Goal: Transaction & Acquisition: Obtain resource

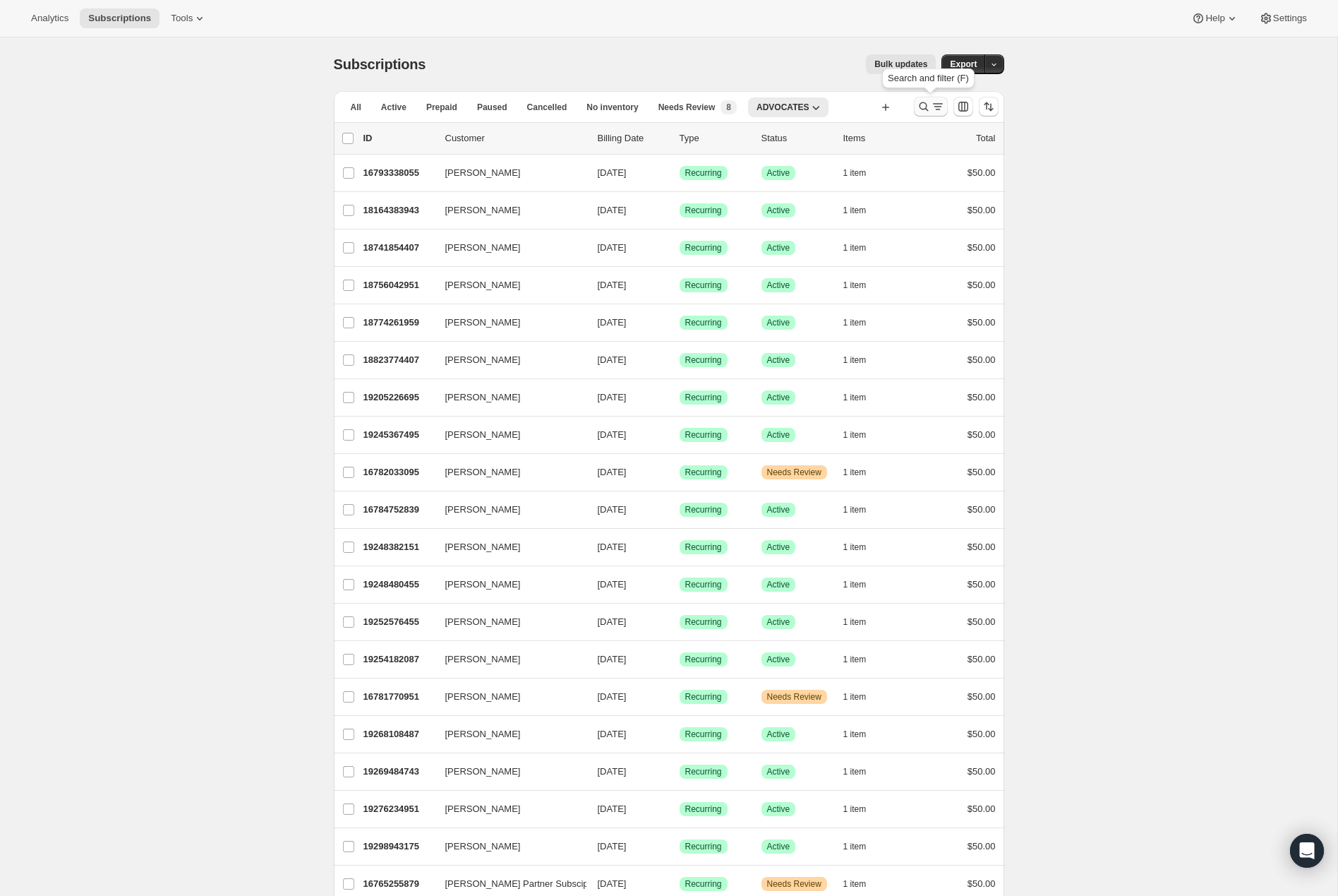
click at [922, 103] on icon "Search and filter results" at bounding box center [924, 106] width 14 height 14
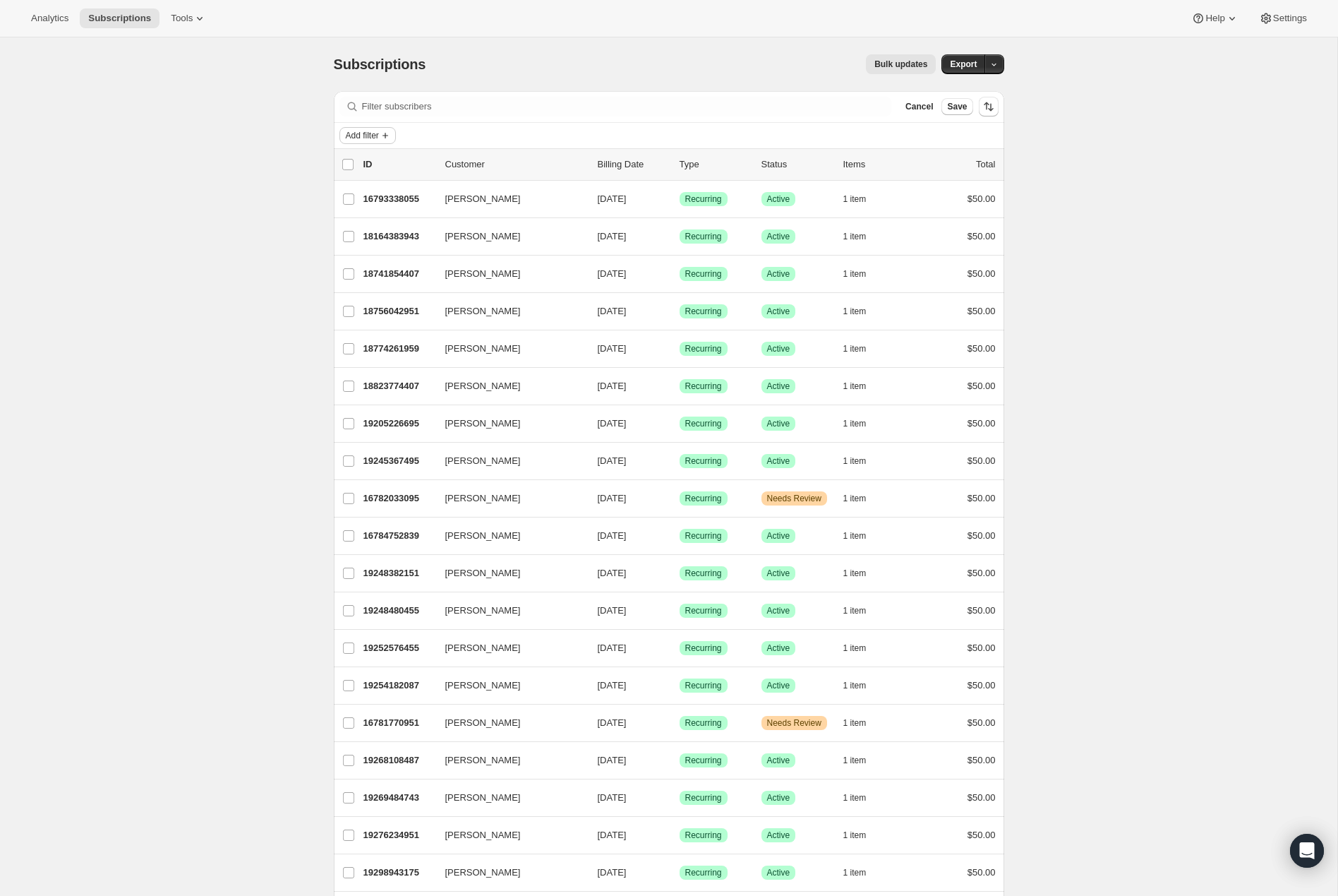
click at [389, 131] on icon "Add filter" at bounding box center [385, 135] width 11 height 11
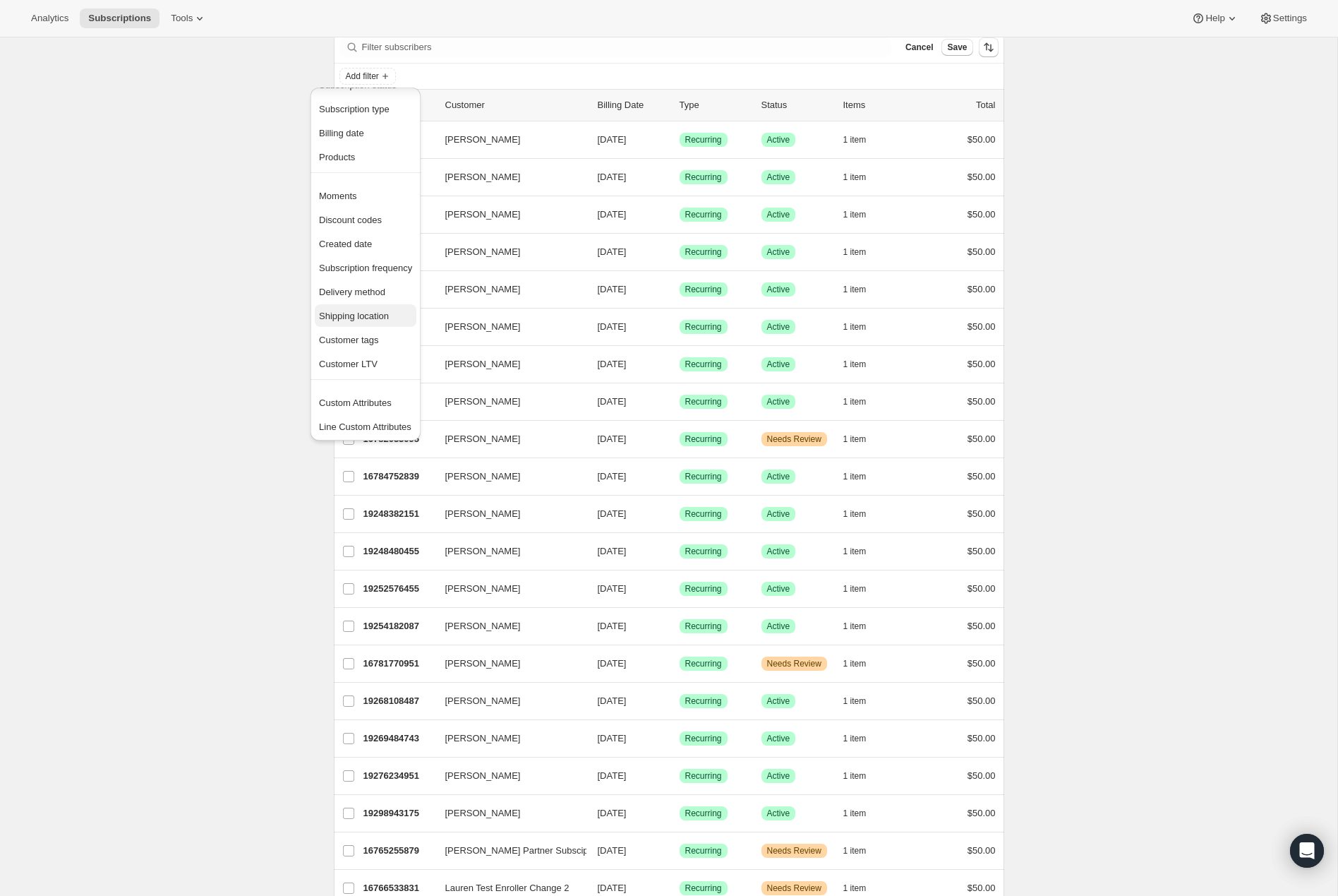
scroll to position [69, 0]
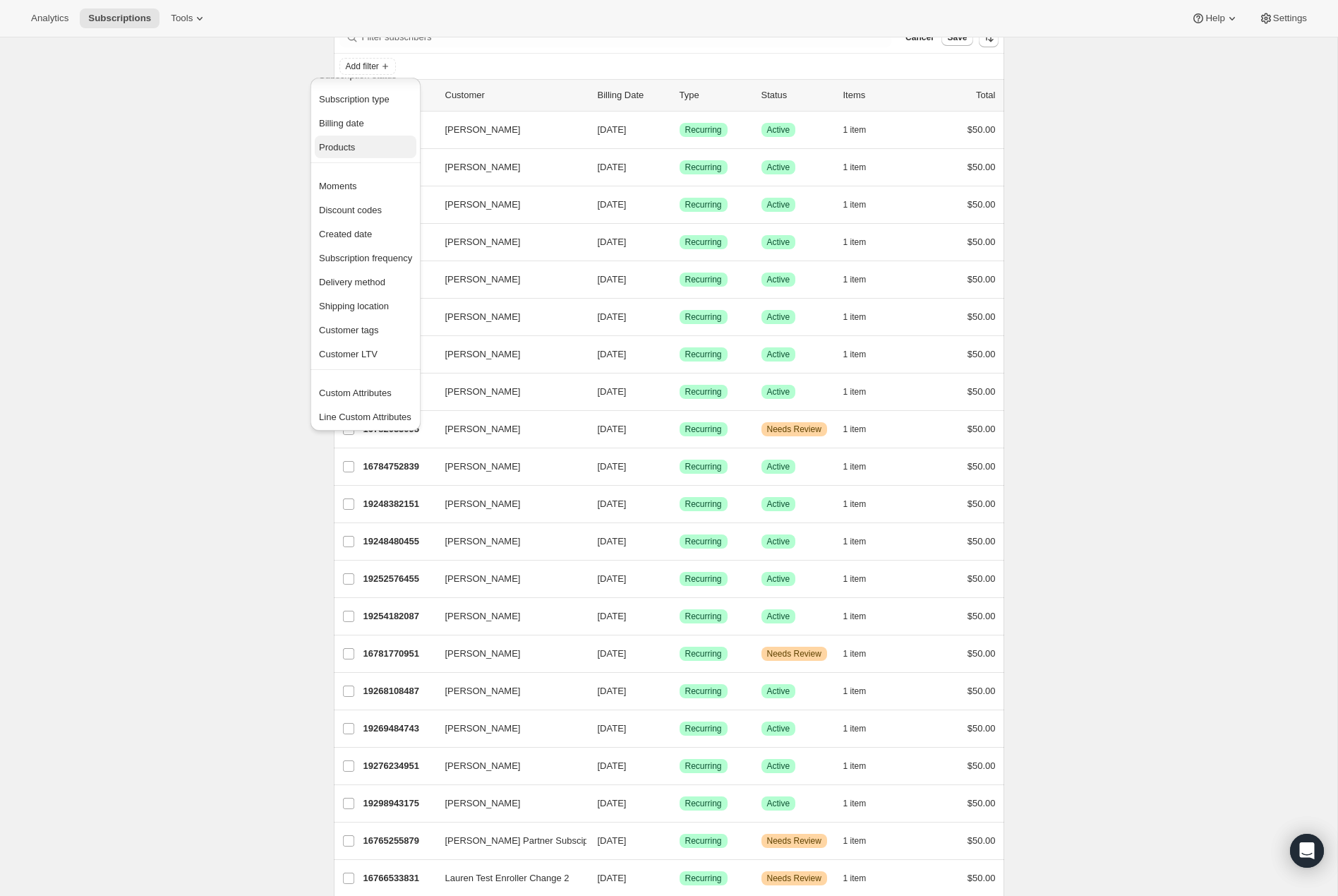
click at [361, 150] on span "Products" at bounding box center [365, 148] width 93 height 14
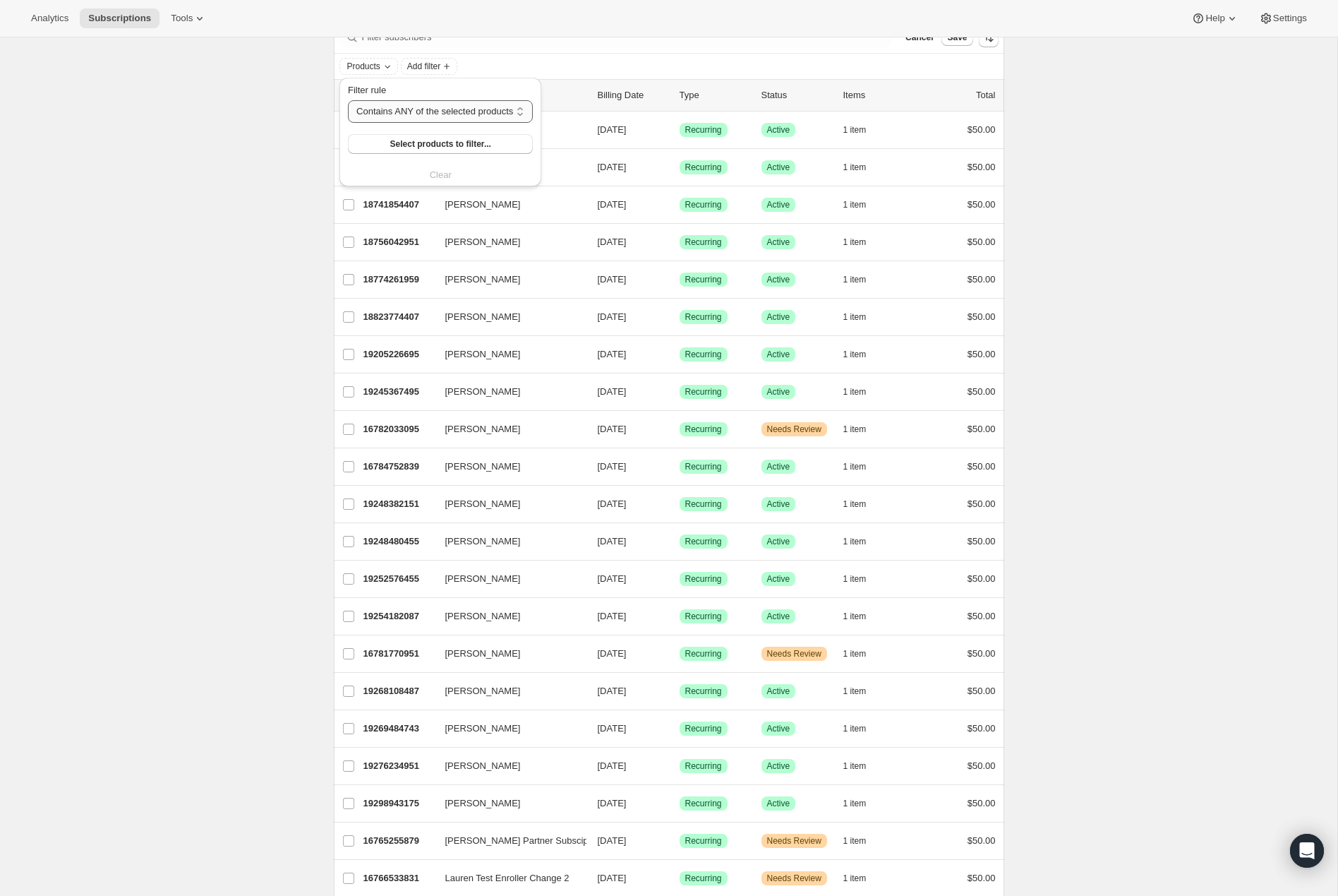
click at [451, 116] on select "Contains ANY of the selected products Contains ALL of the selected products Con…" at bounding box center [440, 112] width 185 height 23
click at [348, 100] on select "Contains ANY of the selected products Contains ALL of the selected products Con…" at bounding box center [440, 112] width 185 height 23
click at [447, 142] on span "Select products to filter..." at bounding box center [440, 143] width 101 height 11
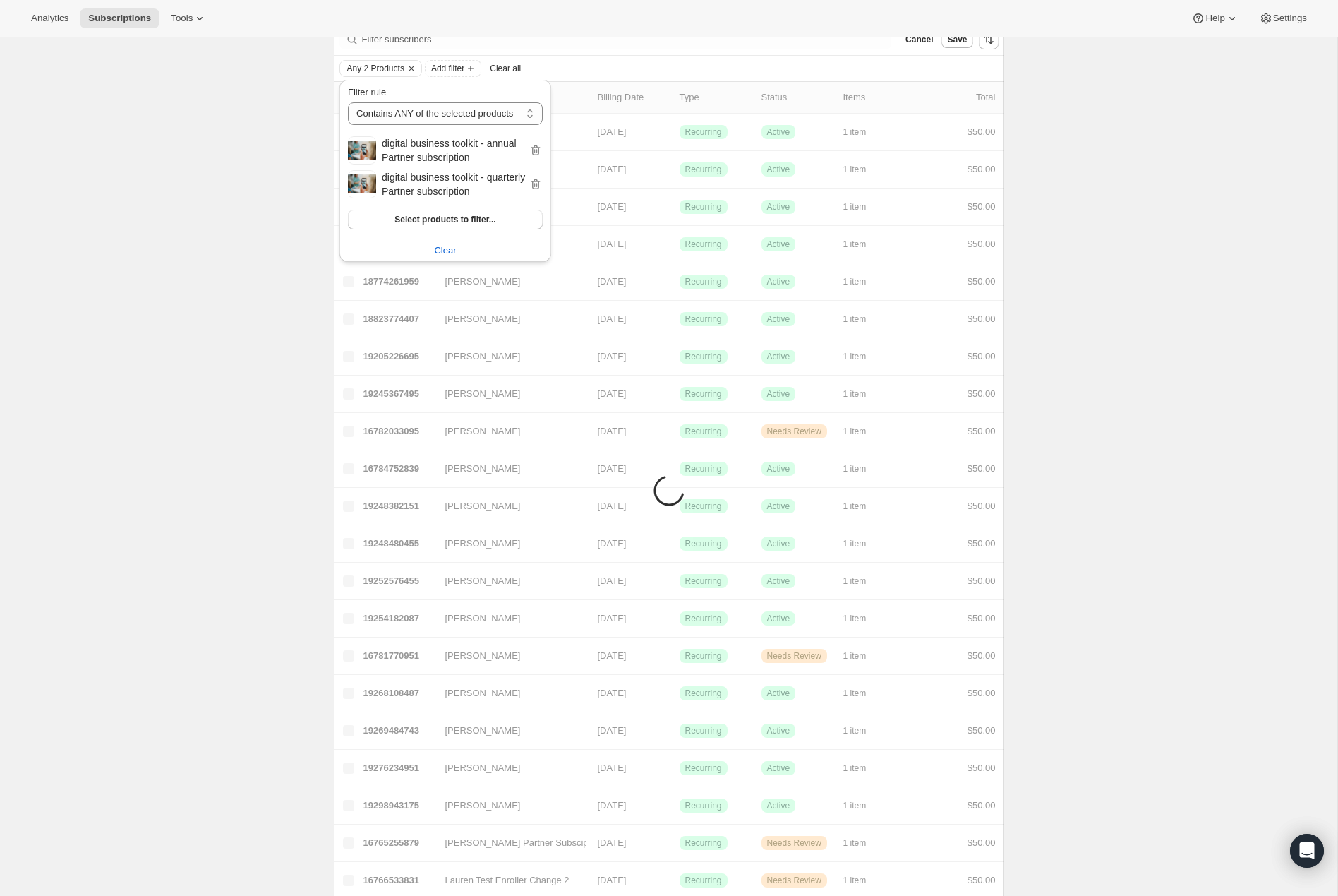
scroll to position [0, 0]
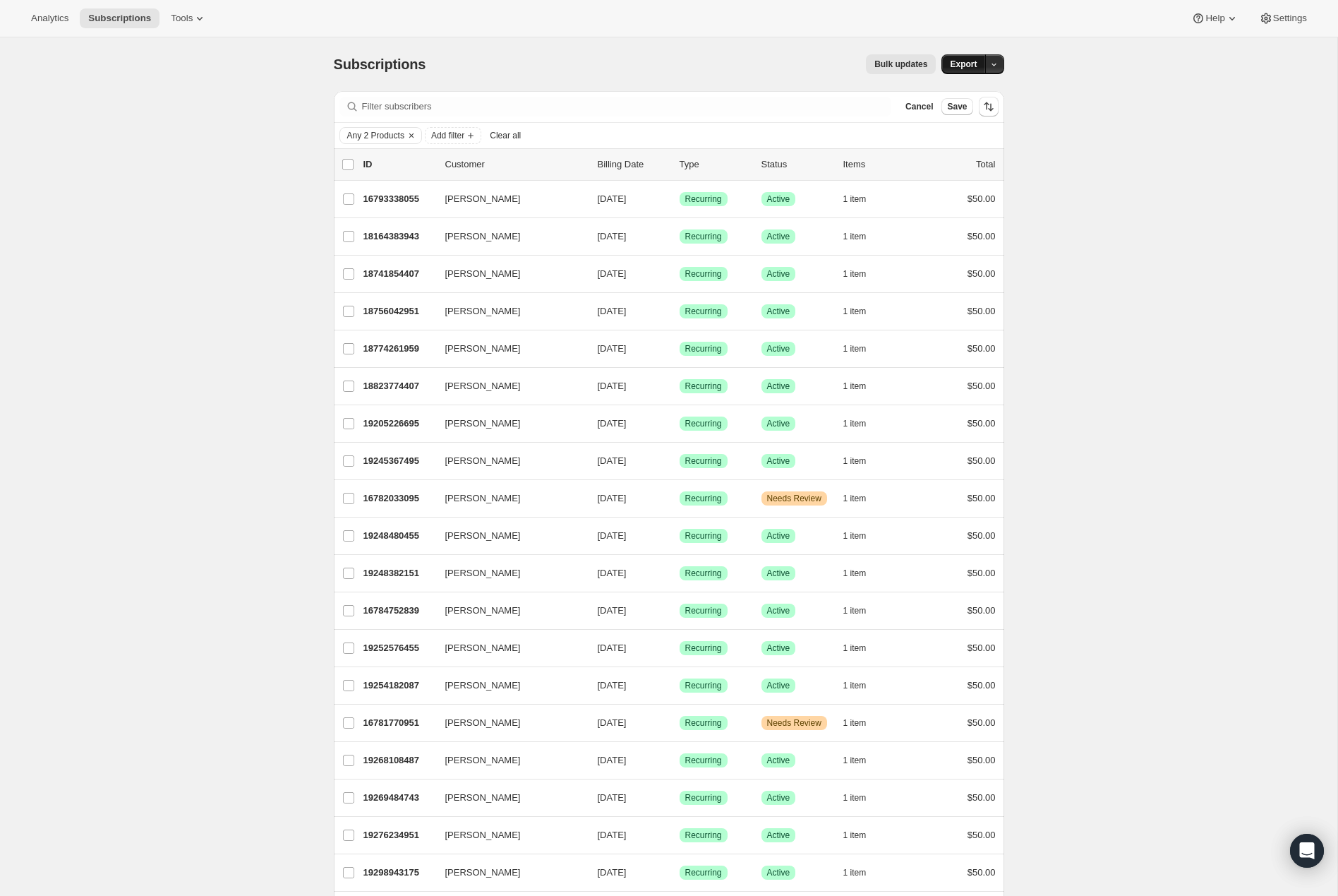
click at [983, 66] on button "Export" at bounding box center [964, 64] width 44 height 19
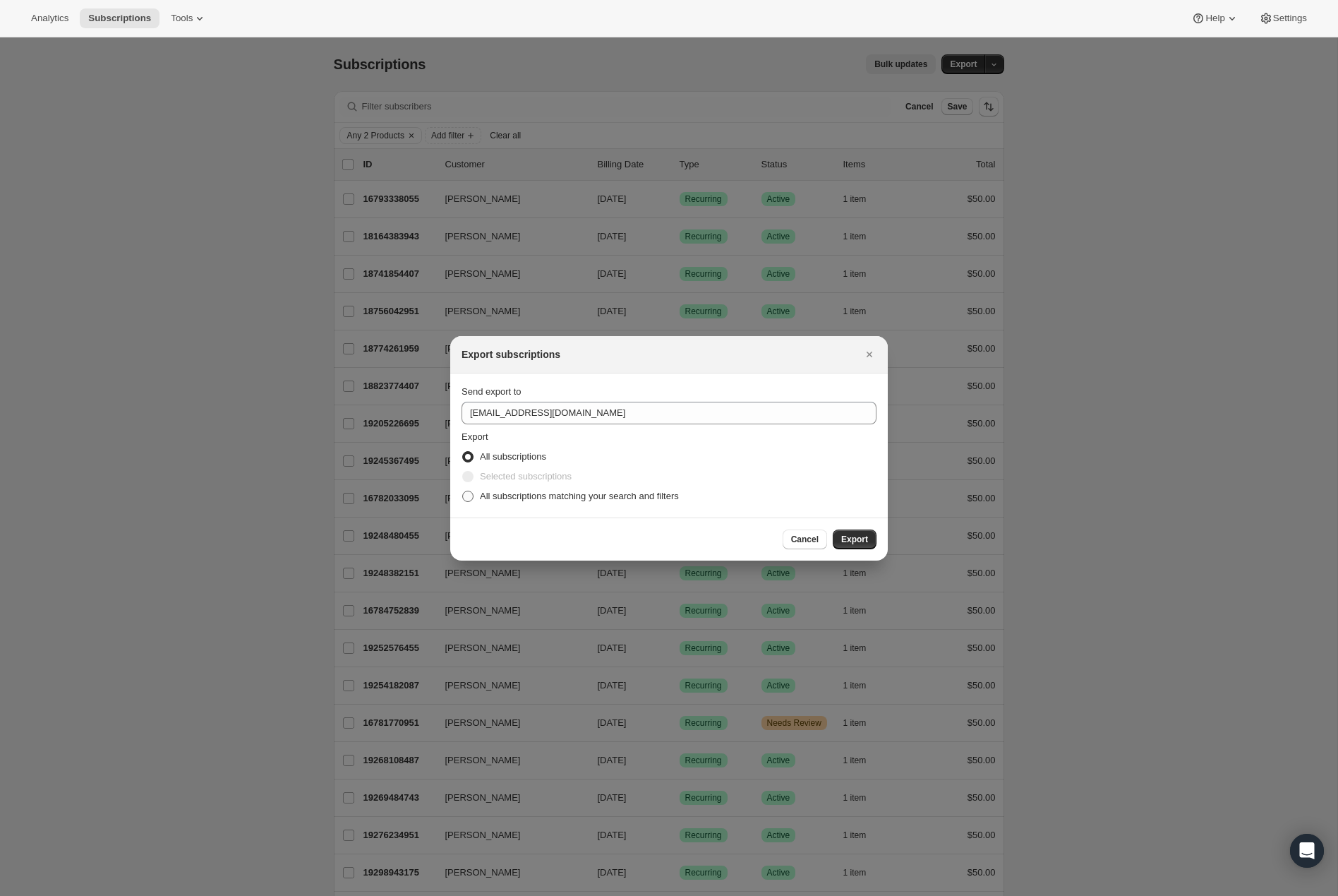
click at [540, 502] on span "All subscriptions matching your search and filters" at bounding box center [579, 496] width 199 height 14
click at [463, 491] on input "All subscriptions matching your search and filters" at bounding box center [462, 490] width 1 height 1
radio input "true"
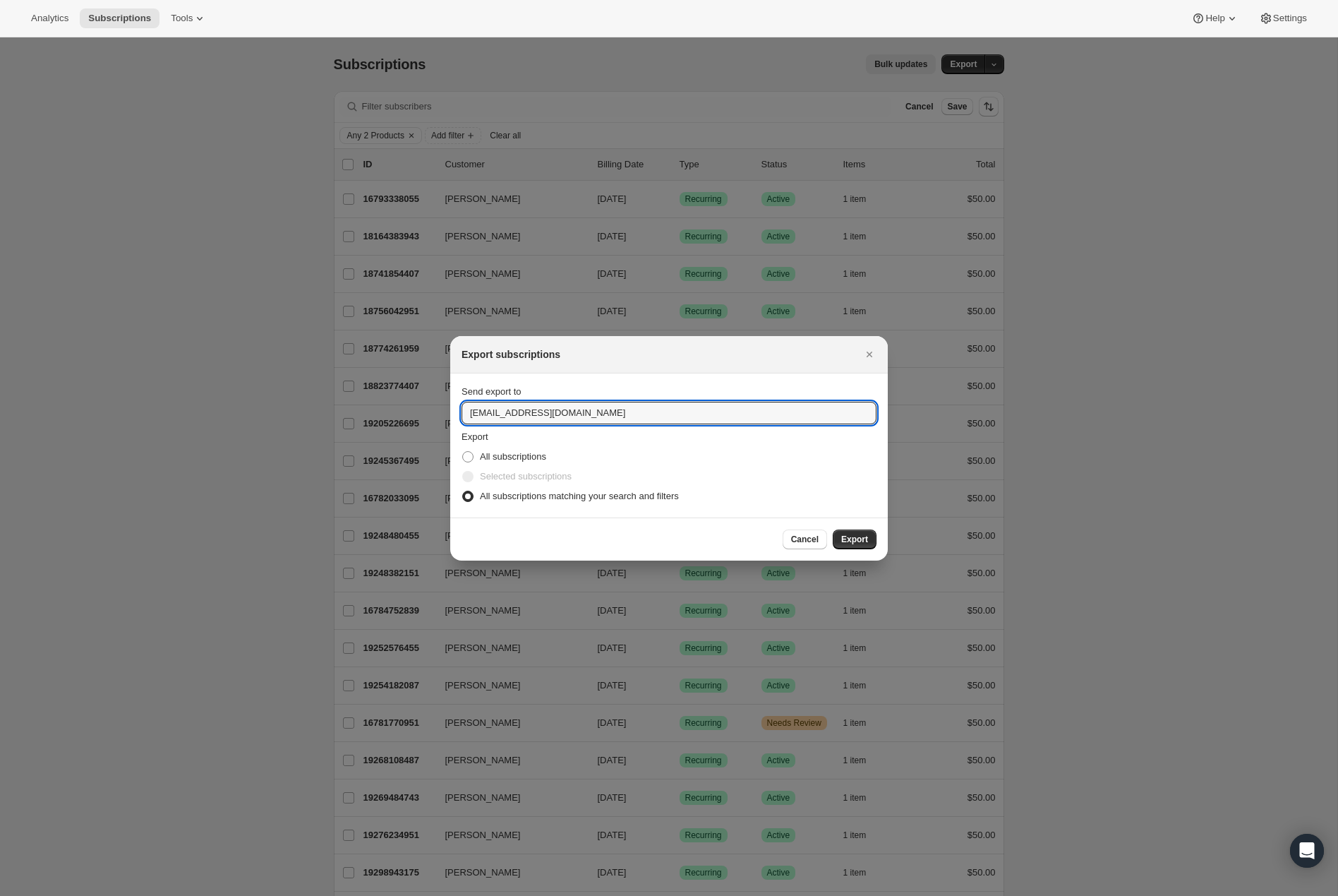
drag, startPoint x: 490, startPoint y: 415, endPoint x: 461, endPoint y: 415, distance: 29.0
click at [461, 415] on section "Send export to help@restorecollective.co Export All subscriptions Selected subs…" at bounding box center [669, 445] width 438 height 144
type input "jess@restorecollective.co"
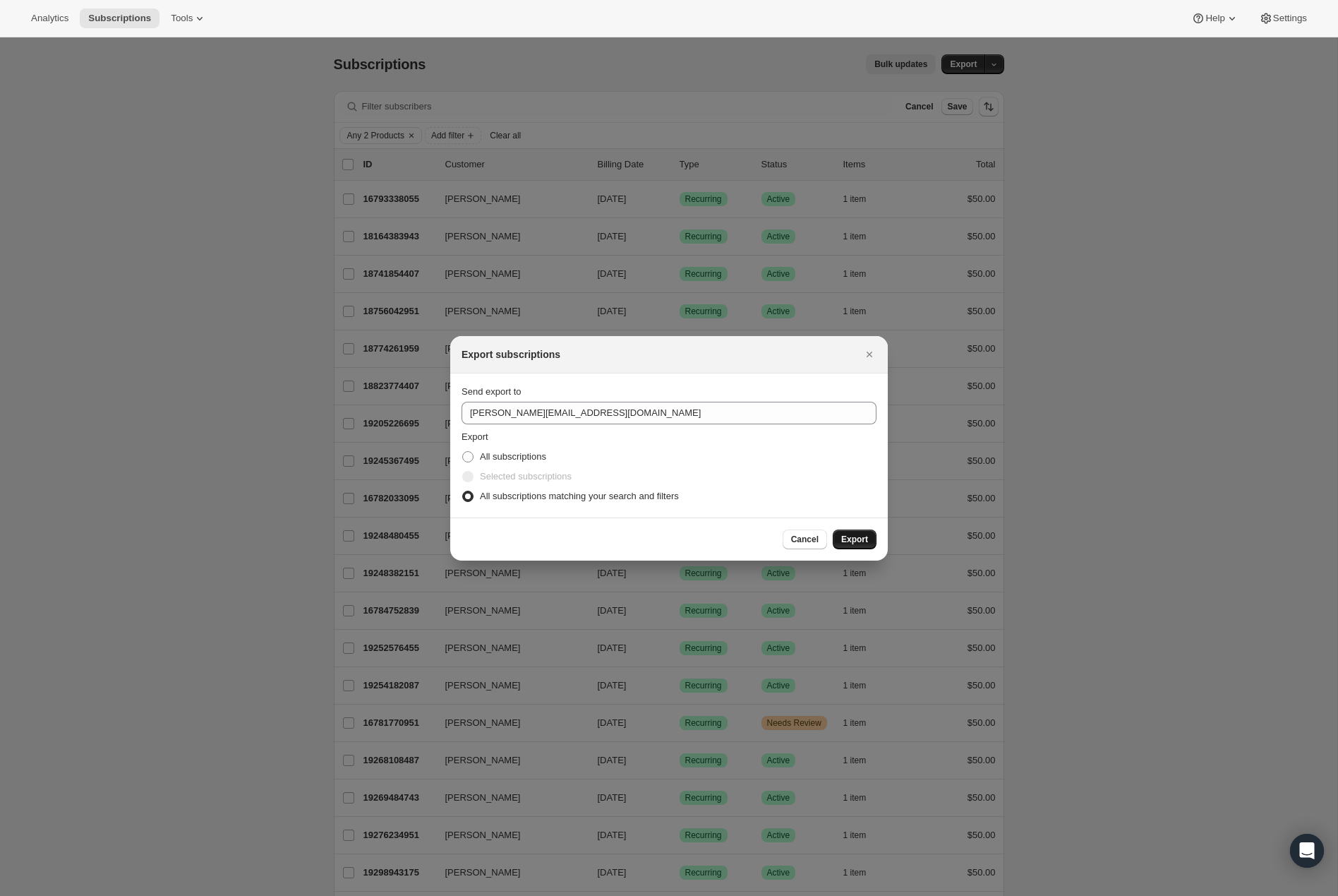
click at [850, 536] on span "Export" at bounding box center [855, 538] width 27 height 11
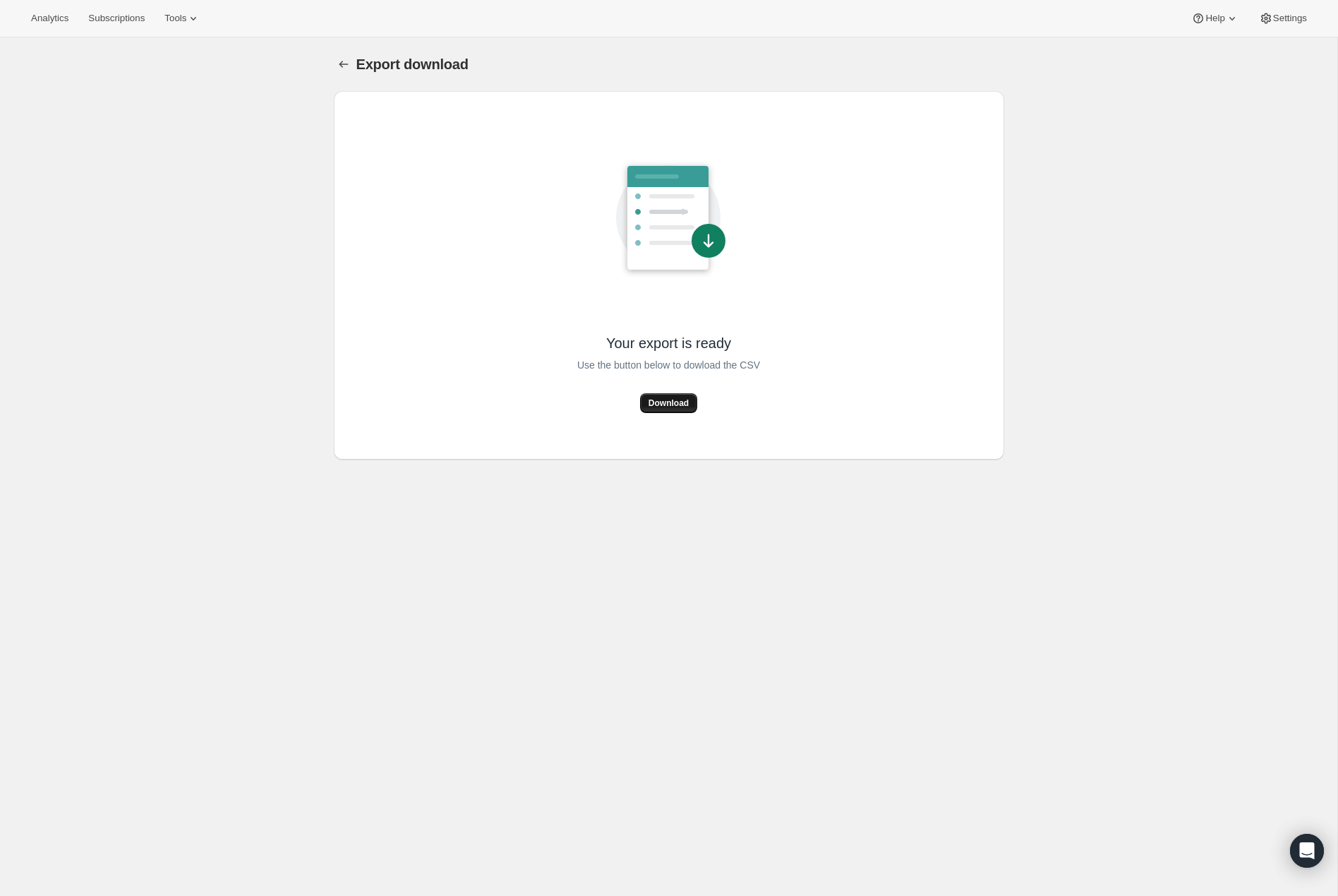
click at [681, 400] on span "Download" at bounding box center [669, 402] width 40 height 11
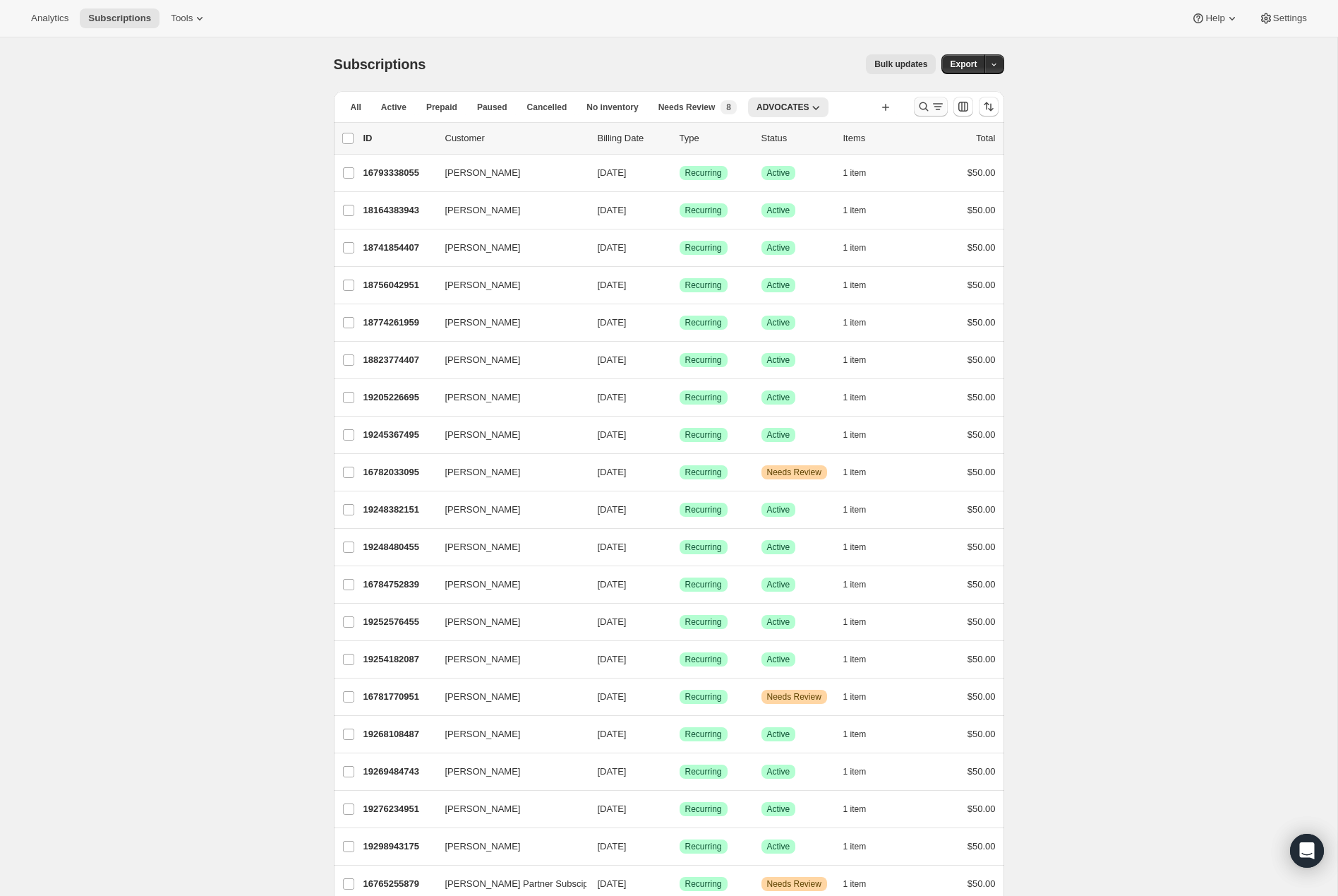
click at [926, 106] on icon "Search and filter results" at bounding box center [923, 107] width 9 height 9
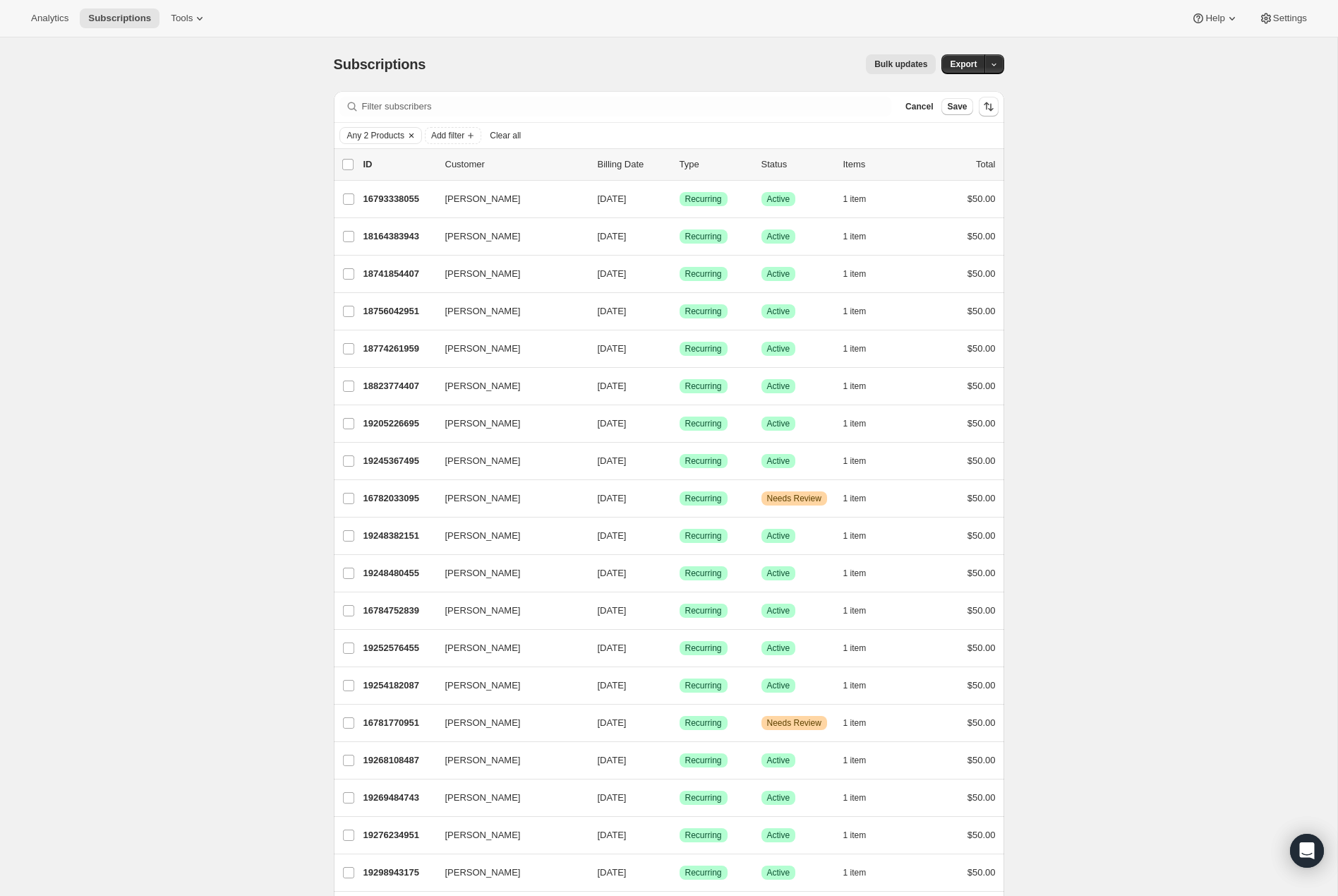
click at [417, 132] on icon "Clear" at bounding box center [411, 135] width 11 height 11
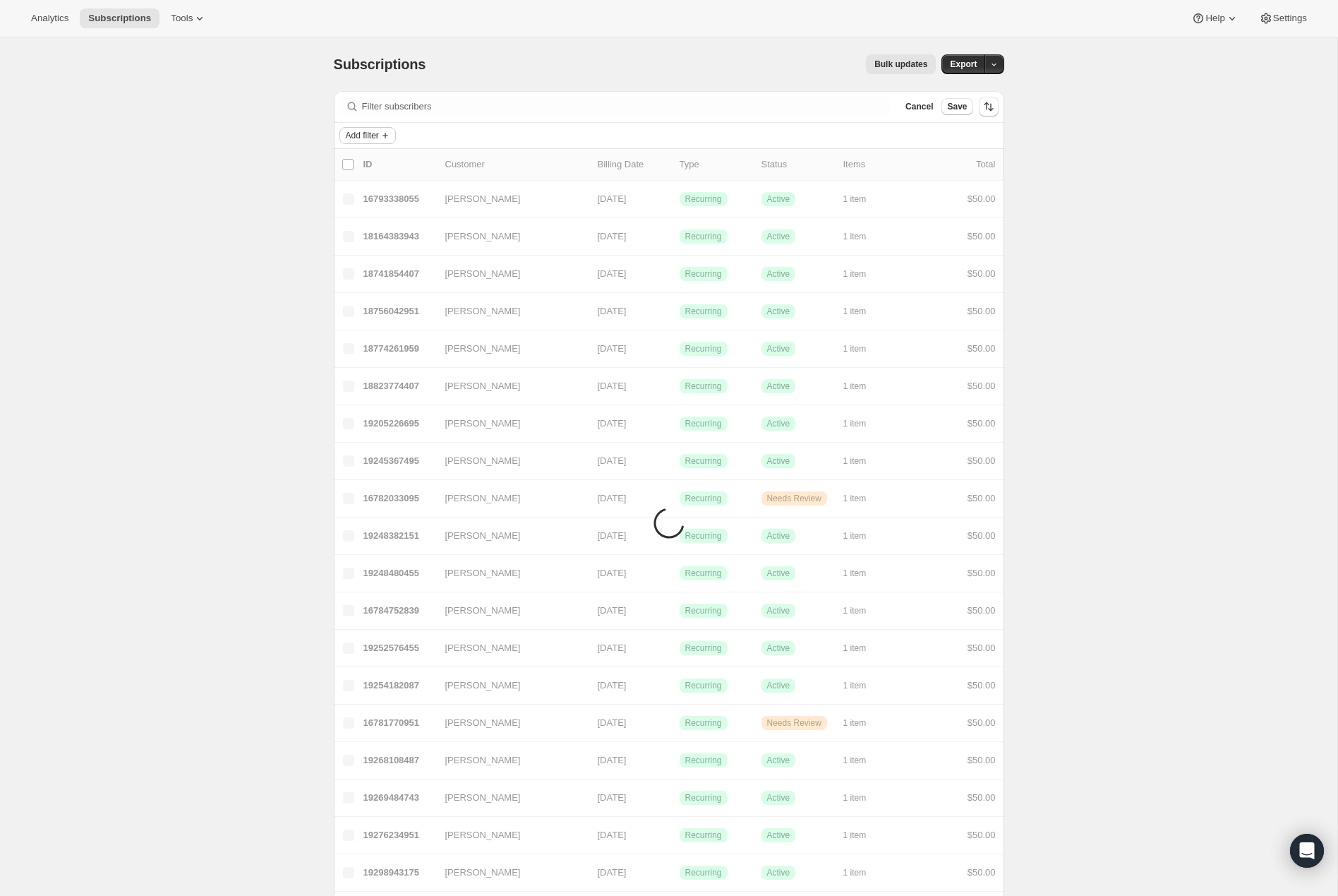
click at [388, 133] on icon "Add filter" at bounding box center [385, 135] width 5 height 5
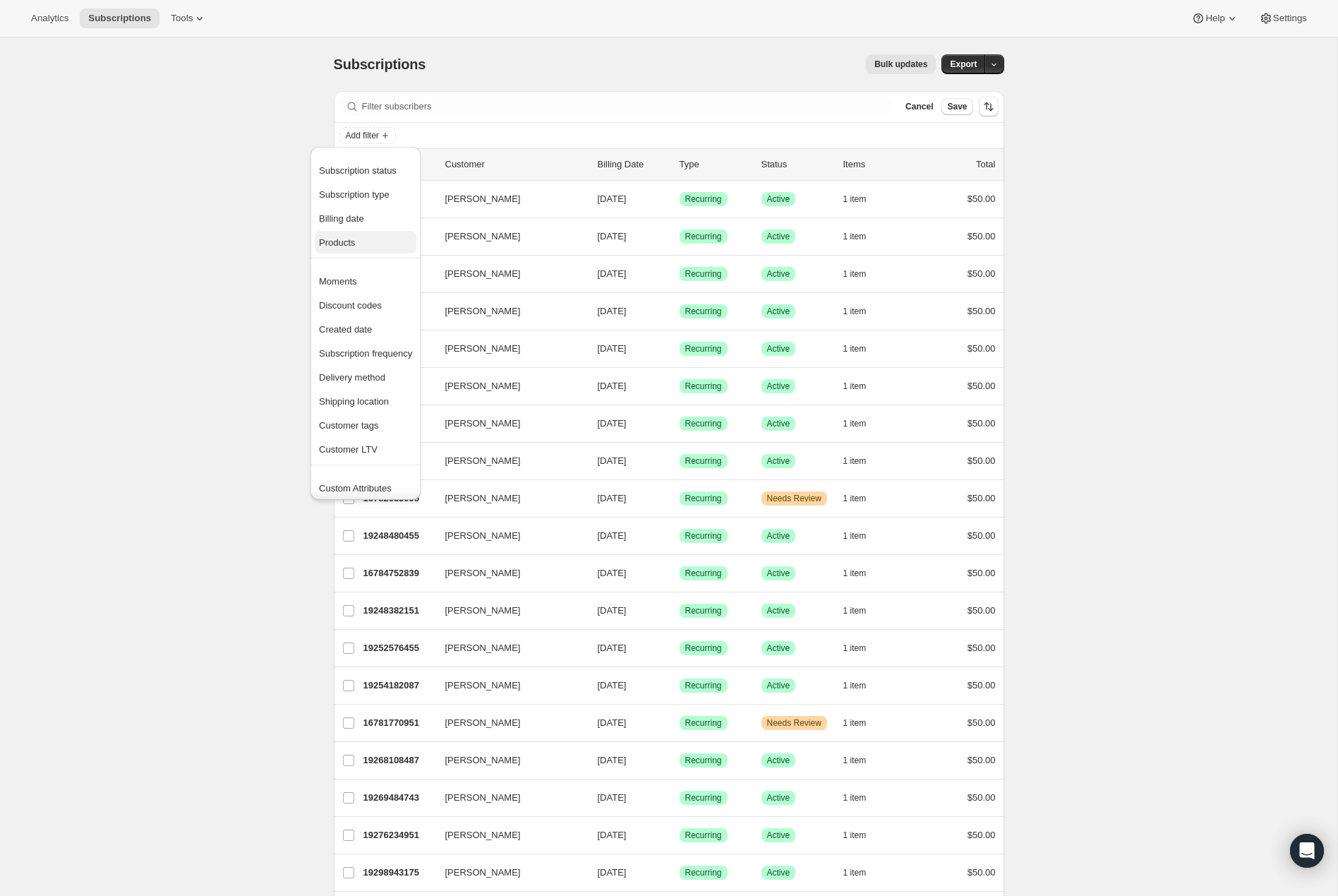
click at [355, 242] on span "Products" at bounding box center [336, 242] width 36 height 11
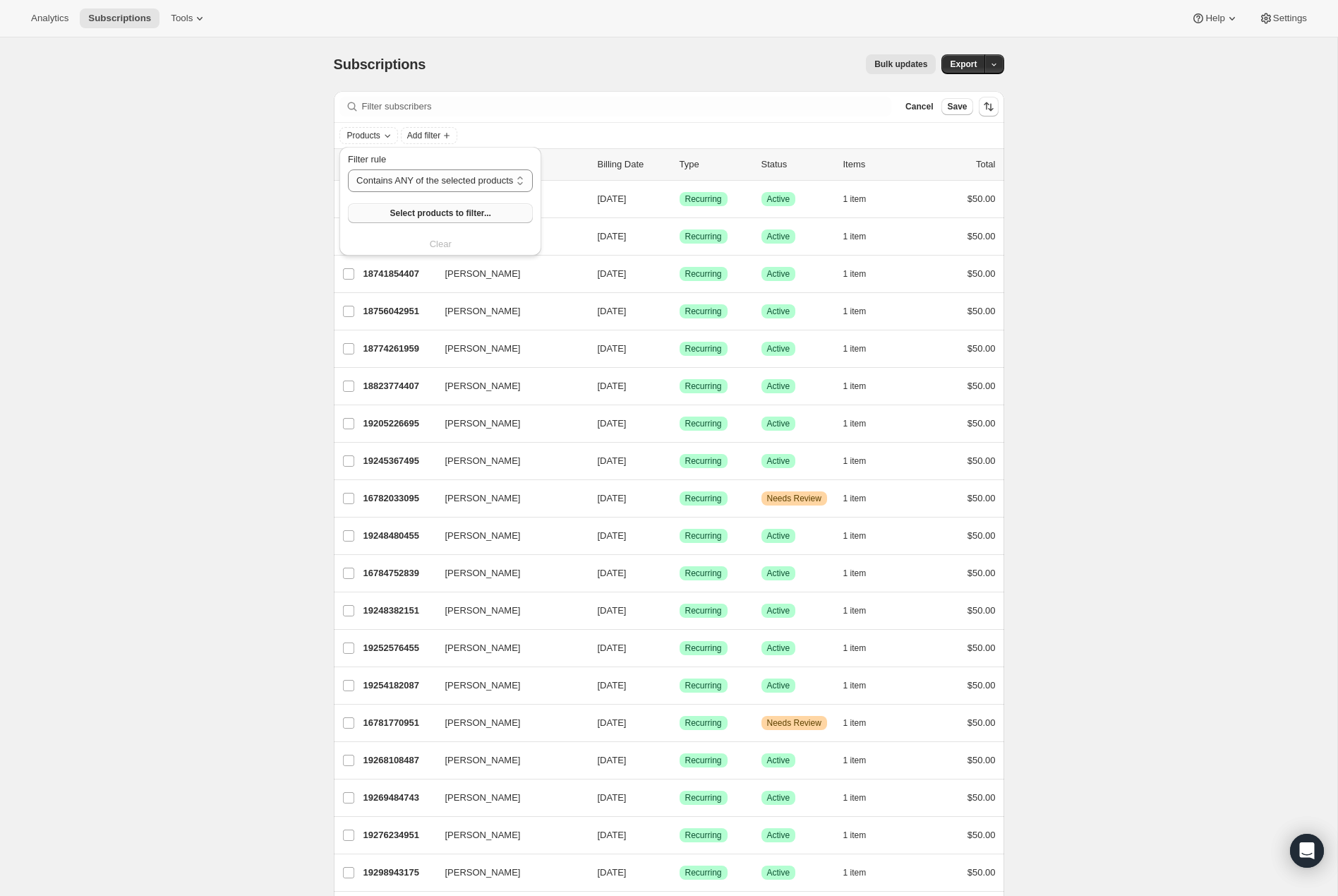
click at [435, 216] on span "Select products to filter..." at bounding box center [440, 213] width 101 height 11
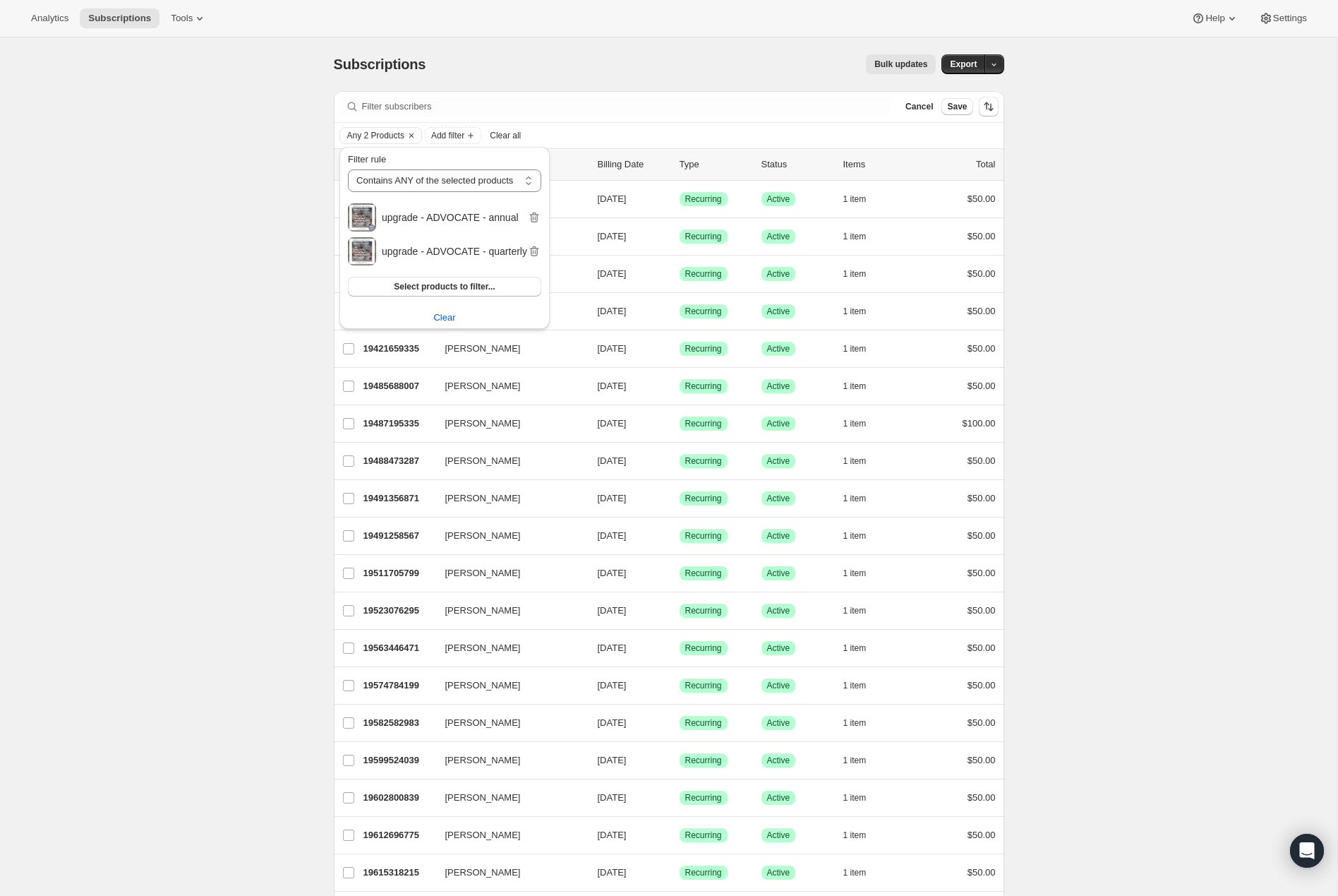
click at [692, 21] on div "Analytics Subscriptions Tools Help Settings" at bounding box center [669, 18] width 1338 height 38
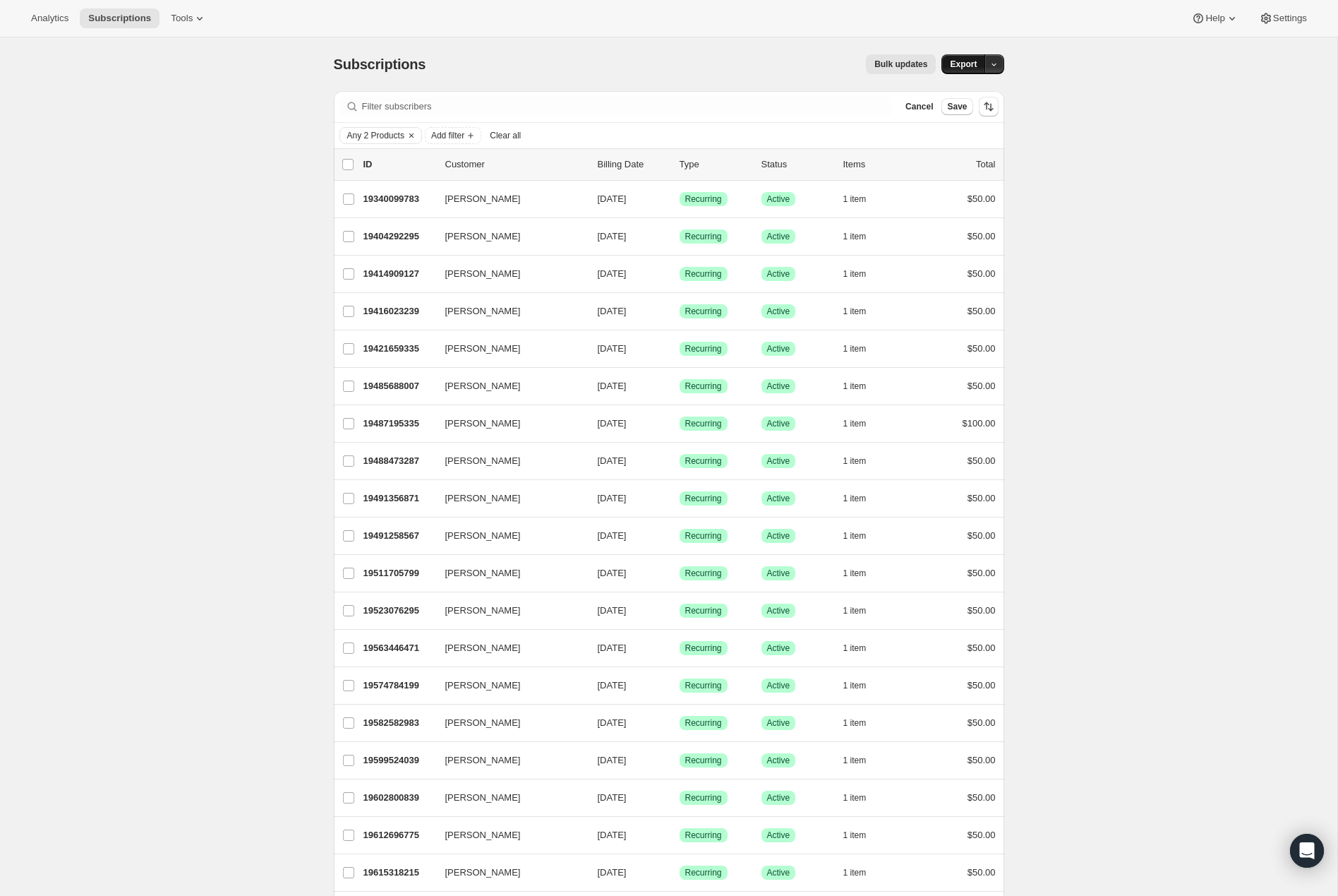
click at [980, 69] on button "Export" at bounding box center [964, 64] width 44 height 19
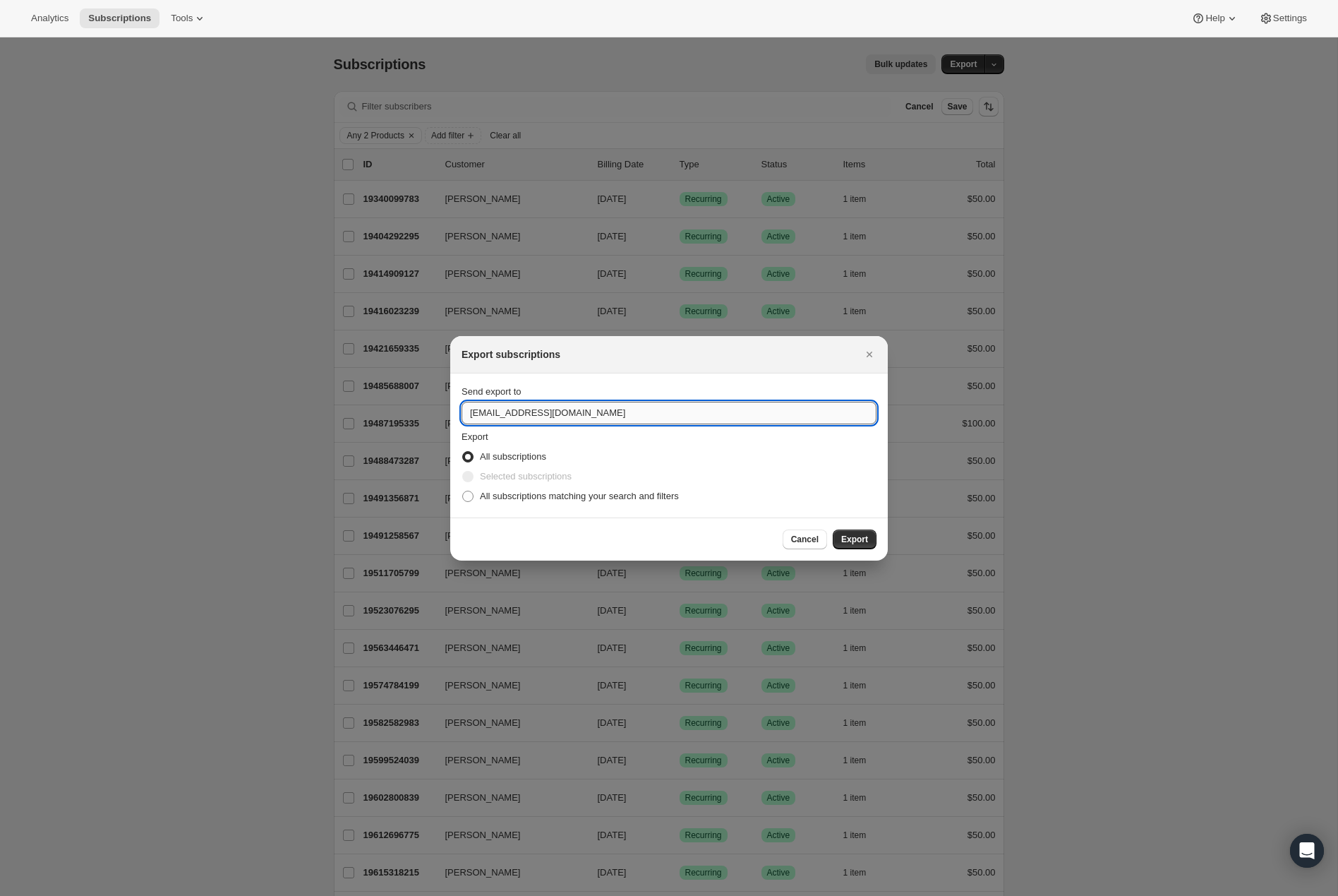
click at [490, 418] on input "help@restorecollective.co" at bounding box center [669, 413] width 415 height 23
drag, startPoint x: 486, startPoint y: 415, endPoint x: 470, endPoint y: 416, distance: 16.0
click at [470, 415] on input "help@restorecollective.co" at bounding box center [669, 413] width 415 height 23
type input "jess@restorecollective.co"
click at [521, 496] on span "All subscriptions matching your search and filters" at bounding box center [579, 495] width 199 height 11
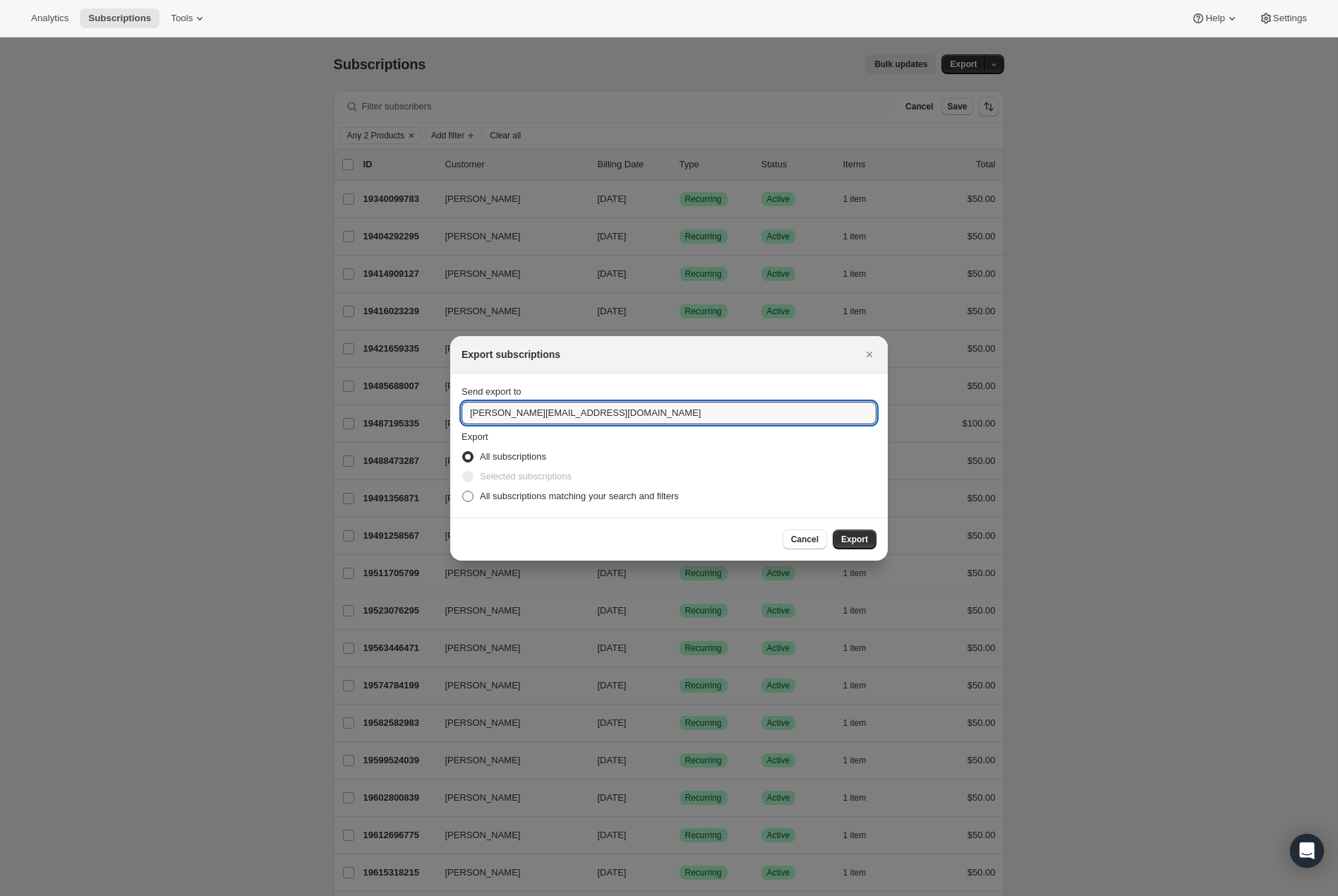
click at [463, 491] on input "All subscriptions matching your search and filters" at bounding box center [462, 490] width 1 height 1
radio input "true"
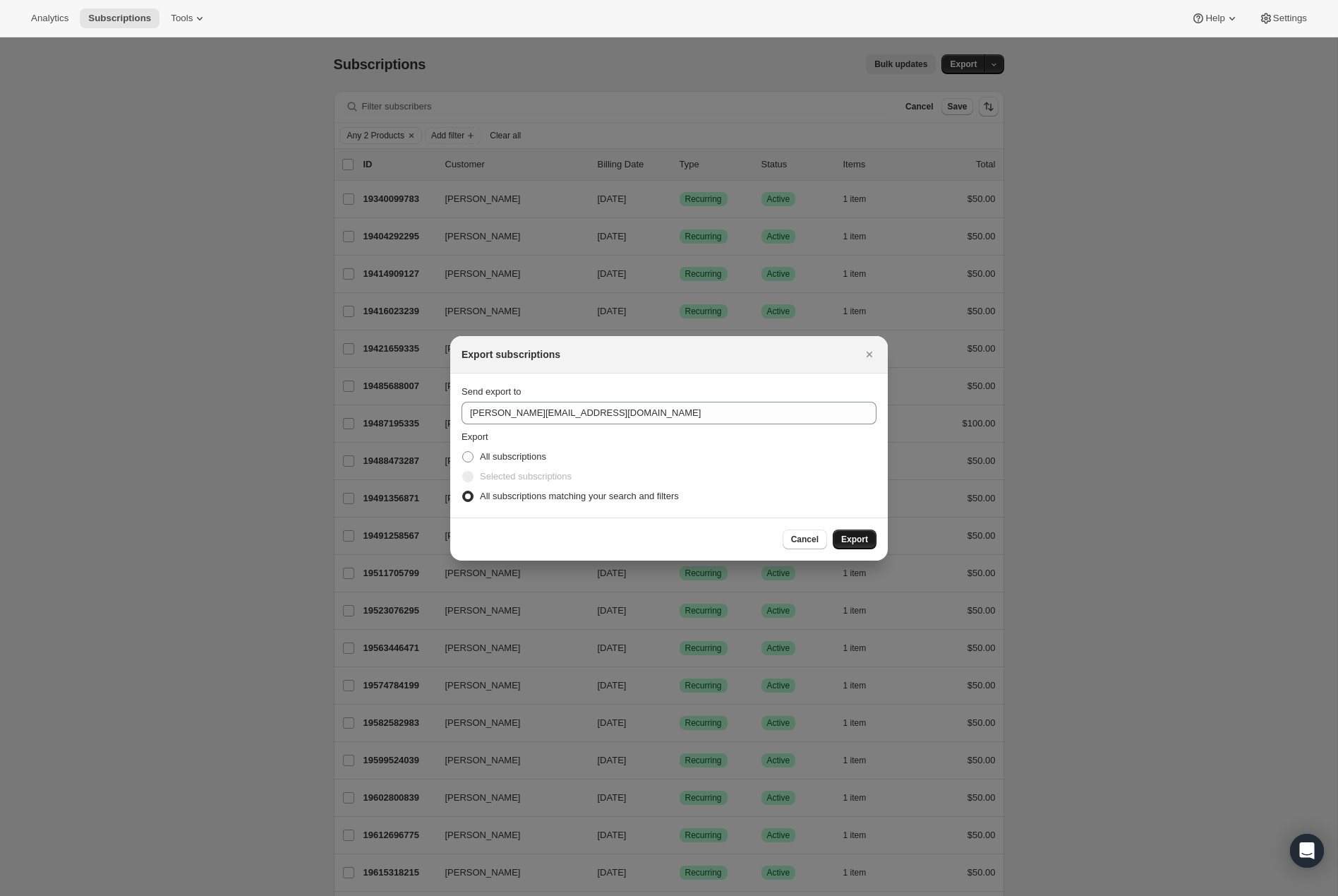
click at [853, 544] on button "Export" at bounding box center [855, 539] width 44 height 19
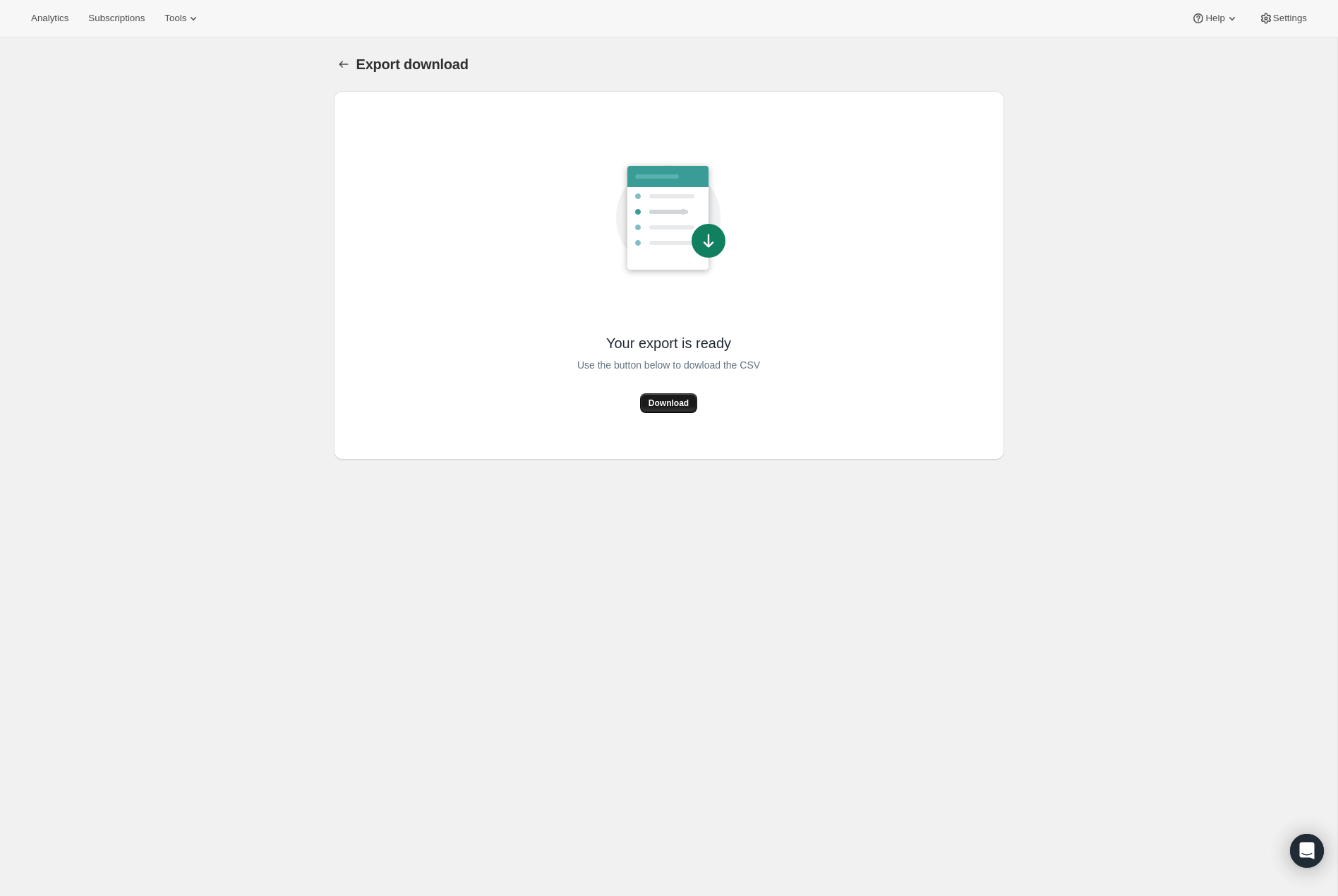
click at [667, 406] on span "Download" at bounding box center [669, 402] width 40 height 11
